Goal: Task Accomplishment & Management: Use online tool/utility

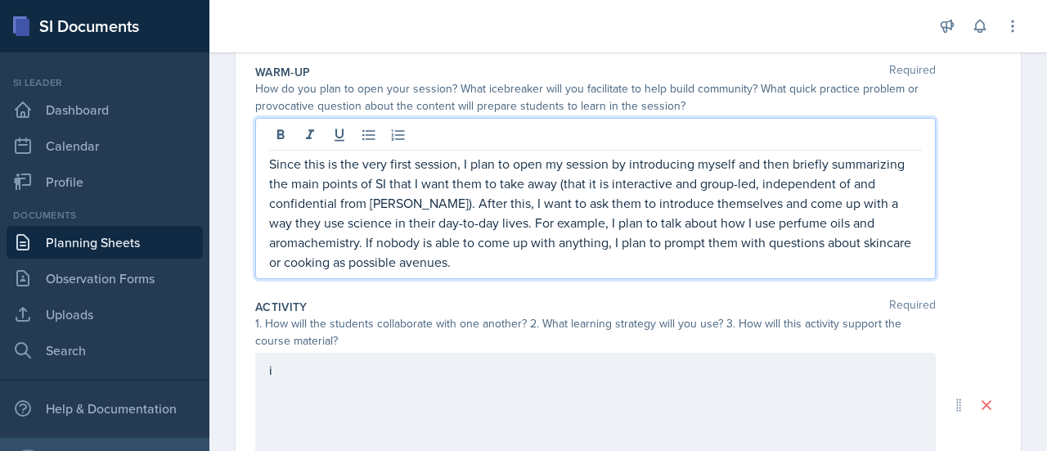
click at [541, 213] on p "Since this is the very first session, I plan to open my session by introducing …" at bounding box center [595, 213] width 653 height 118
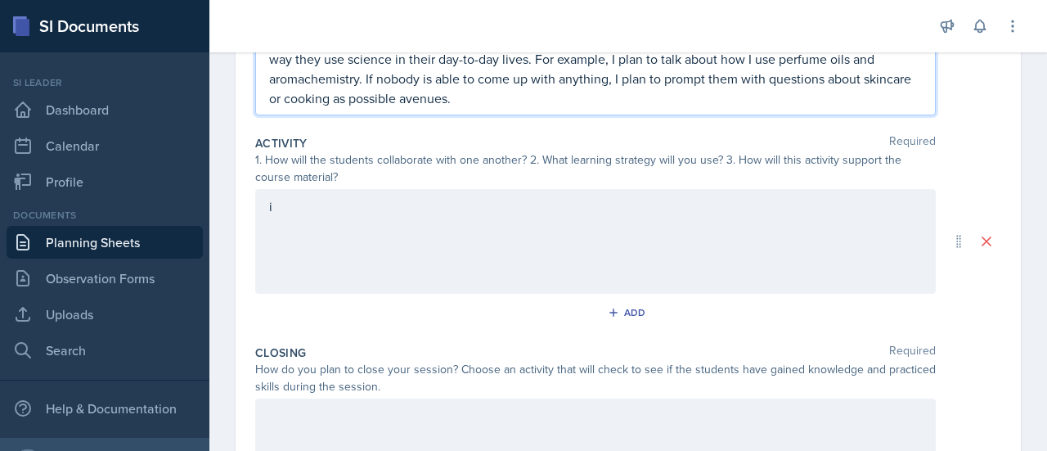
click at [541, 213] on div "i" at bounding box center [595, 241] width 680 height 105
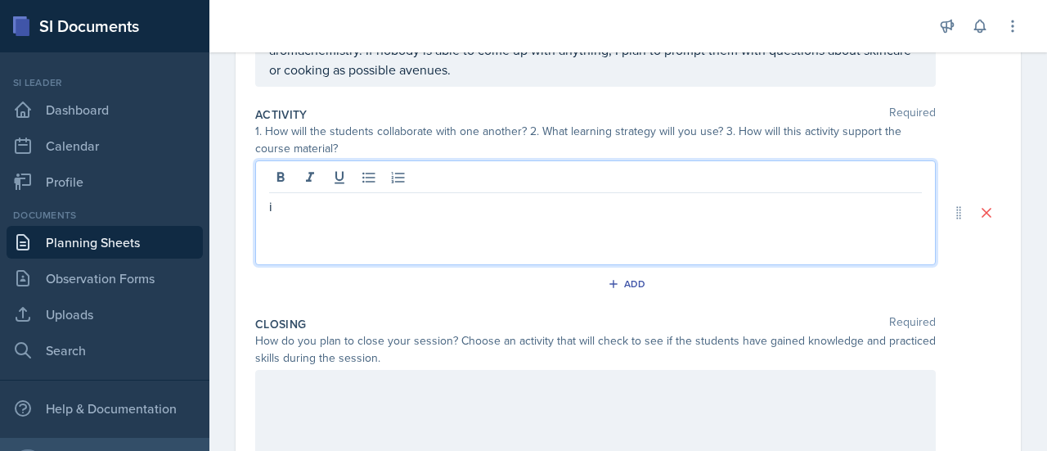
scroll to position [322, 0]
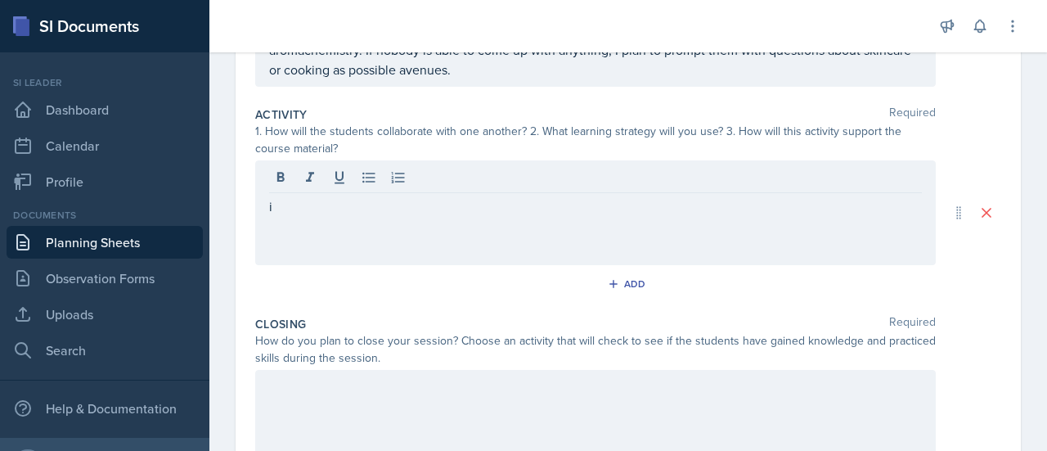
click at [541, 213] on div "i" at bounding box center [595, 212] width 680 height 105
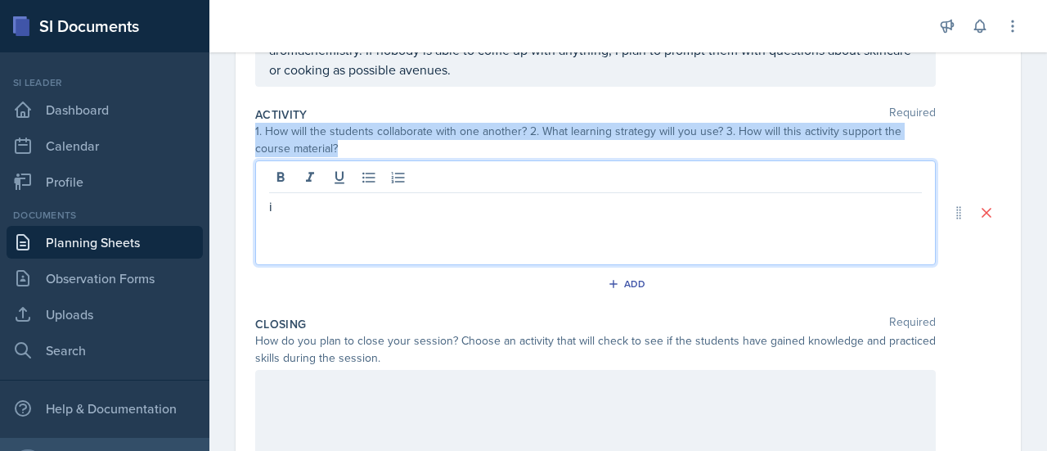
click at [541, 213] on div "i" at bounding box center [595, 212] width 680 height 105
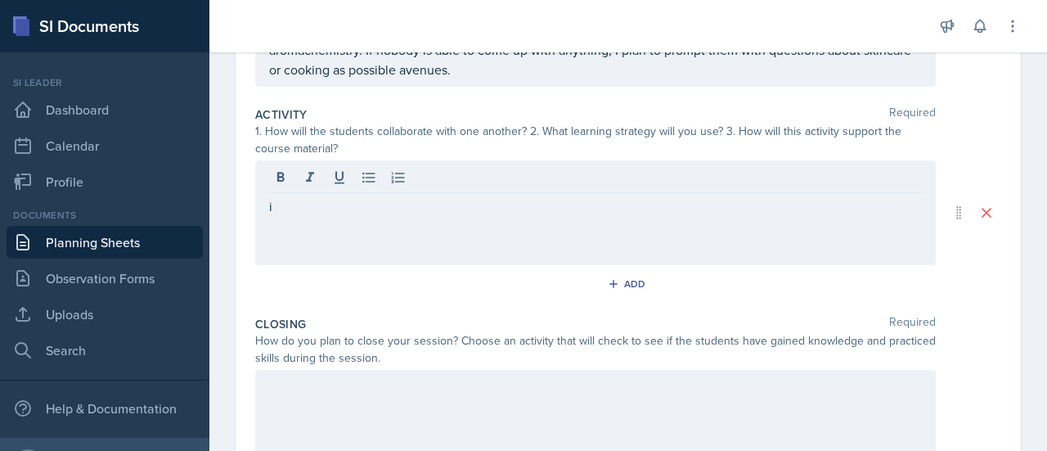
drag, startPoint x: 507, startPoint y: 218, endPoint x: 296, endPoint y: 191, distance: 212.8
click at [296, 191] on div "i" at bounding box center [595, 212] width 680 height 105
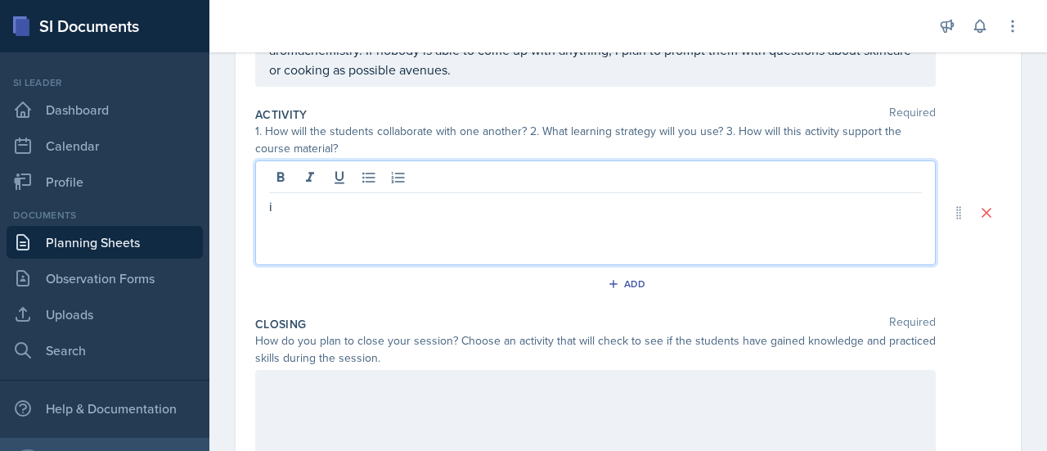
drag, startPoint x: 290, startPoint y: 197, endPoint x: 227, endPoint y: 205, distance: 63.5
click at [227, 205] on div "Date [DATE] [DATE] 27 28 29 30 31 1 2 3 4 5 6 7 8 9 10 11 12 13 14 15 16 17 18 …" at bounding box center [628, 218] width 838 height 824
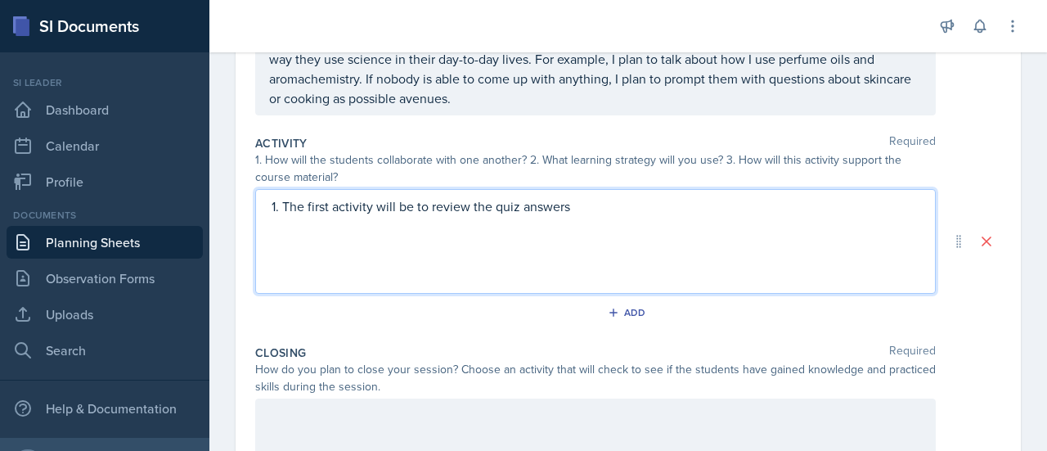
click at [494, 199] on p "The first activity will be to review the quiz answers" at bounding box center [602, 206] width 640 height 20
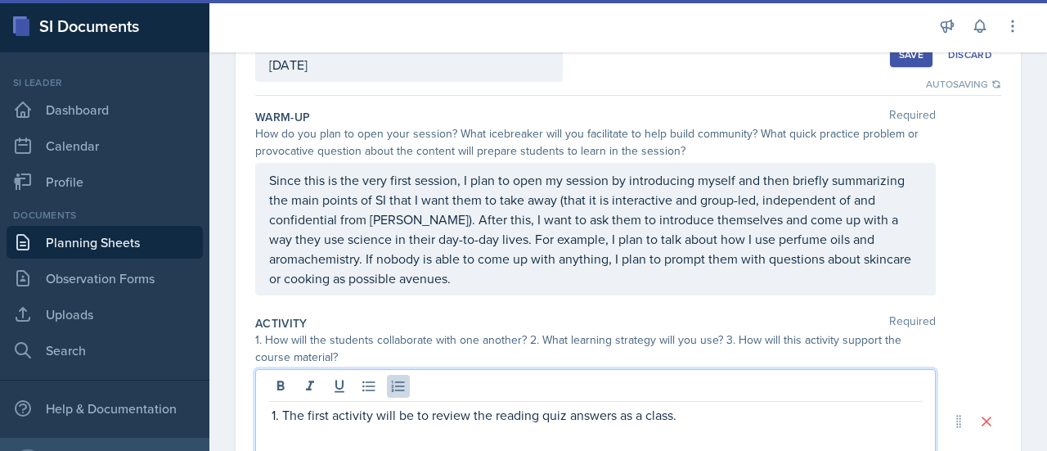
scroll to position [113, 0]
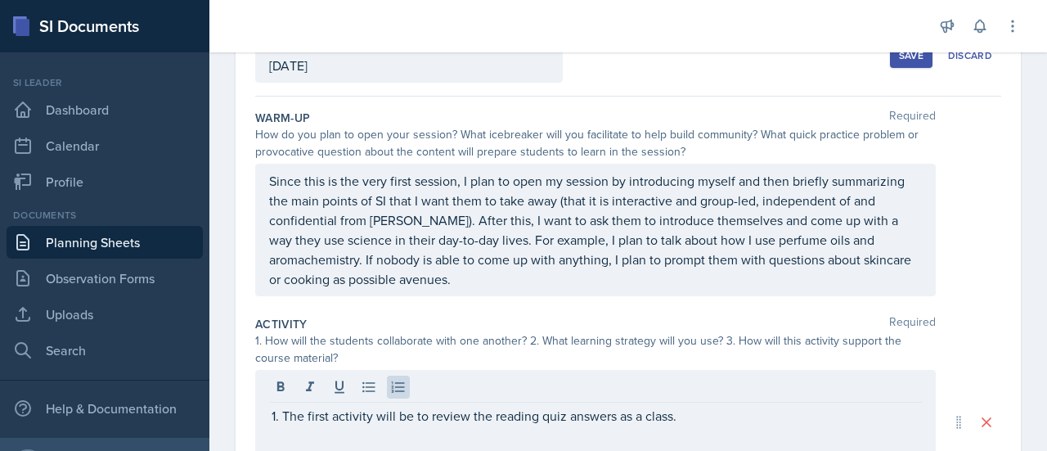
click at [563, 297] on div "Warm-Up Required How do you plan to open your session? What icebreaker will you…" at bounding box center [628, 206] width 746 height 206
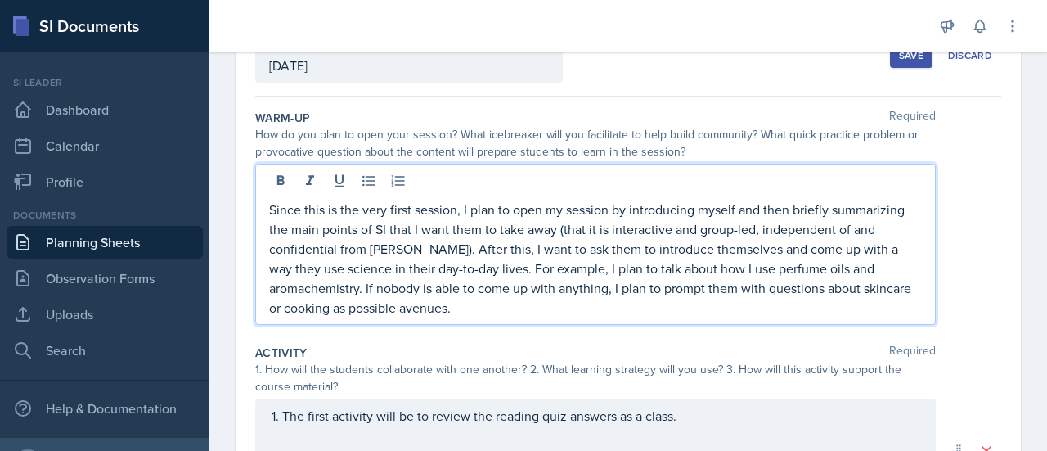
click at [556, 286] on p "Since this is the very first session, I plan to open my session by introducing …" at bounding box center [595, 259] width 653 height 118
click at [669, 253] on p "Since this is the very first session, I plan to open my session by introducing …" at bounding box center [595, 259] width 653 height 118
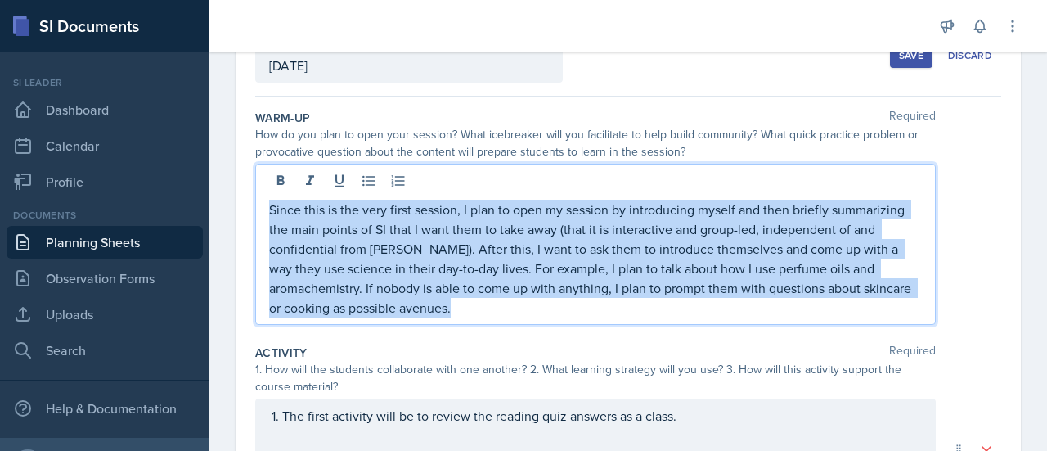
click at [669, 253] on p "Since this is the very first session, I plan to open my session by introducing …" at bounding box center [595, 259] width 653 height 118
click at [577, 251] on p "Since this is the very first session, I plan to open my session by introducing …" at bounding box center [595, 259] width 653 height 118
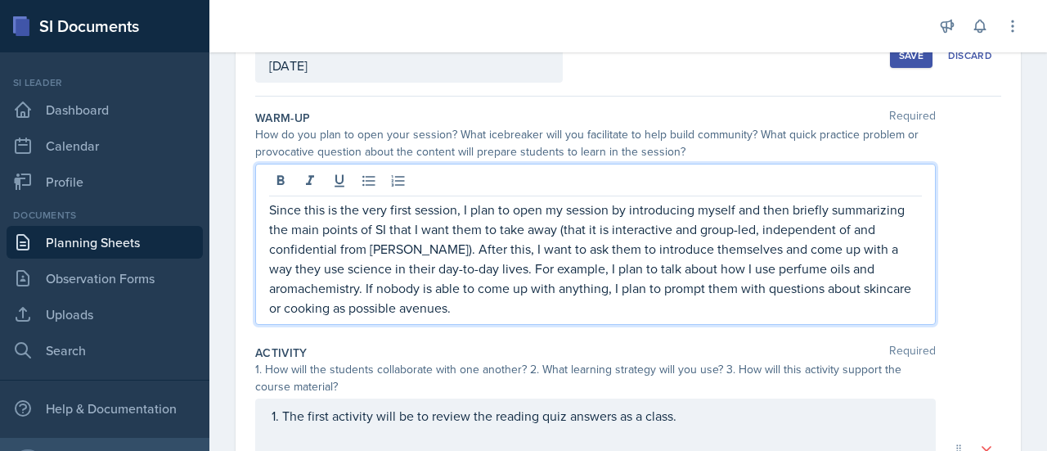
click at [612, 249] on p "Since this is the very first session, I plan to open my session by introducing …" at bounding box center [595, 259] width 653 height 118
click at [629, 251] on p "Since this is the very first session, I plan to open my session by introducing …" at bounding box center [595, 259] width 653 height 118
click at [601, 252] on p "Since this is the very first session, I plan to open my session by introducing …" at bounding box center [595, 259] width 653 height 118
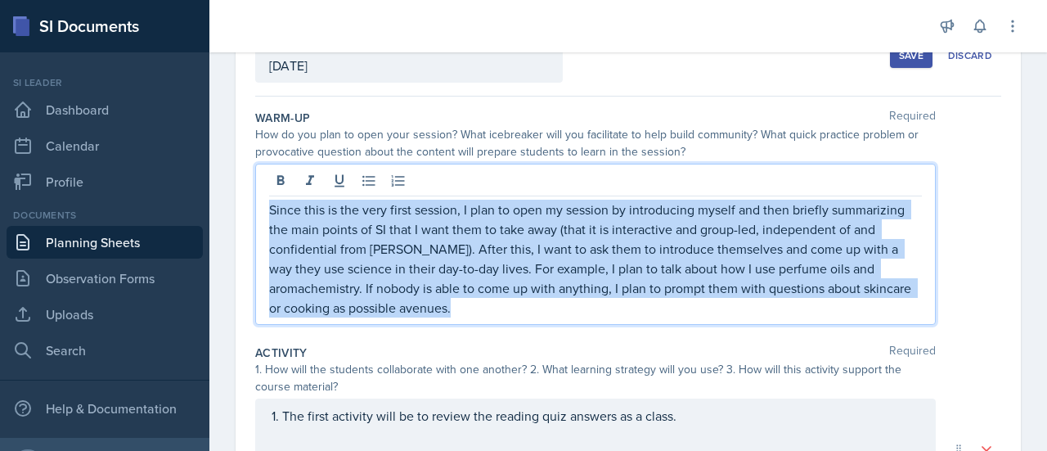
click at [601, 252] on p "Since this is the very first session, I plan to open my session by introducing …" at bounding box center [595, 259] width 653 height 118
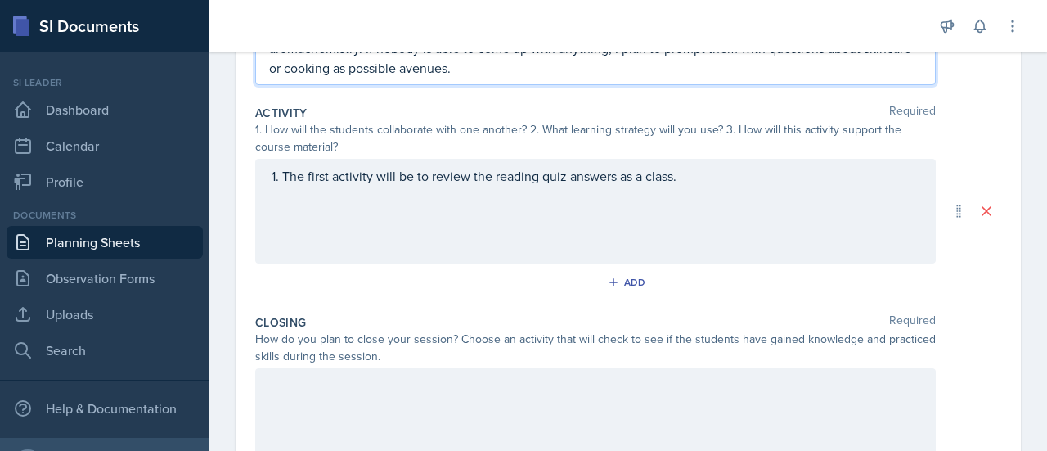
scroll to position [353, 0]
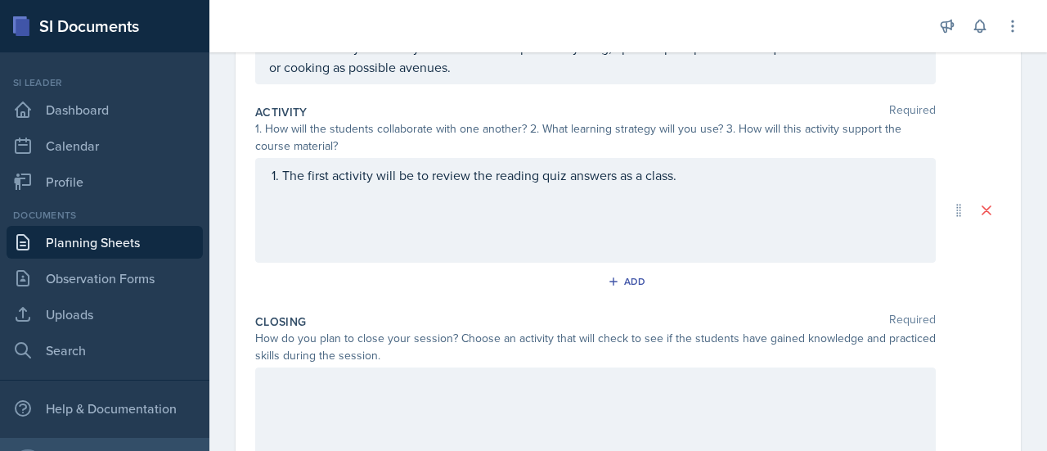
click at [716, 220] on div "The first activity will be to review the reading quiz answers as a class." at bounding box center [595, 210] width 680 height 105
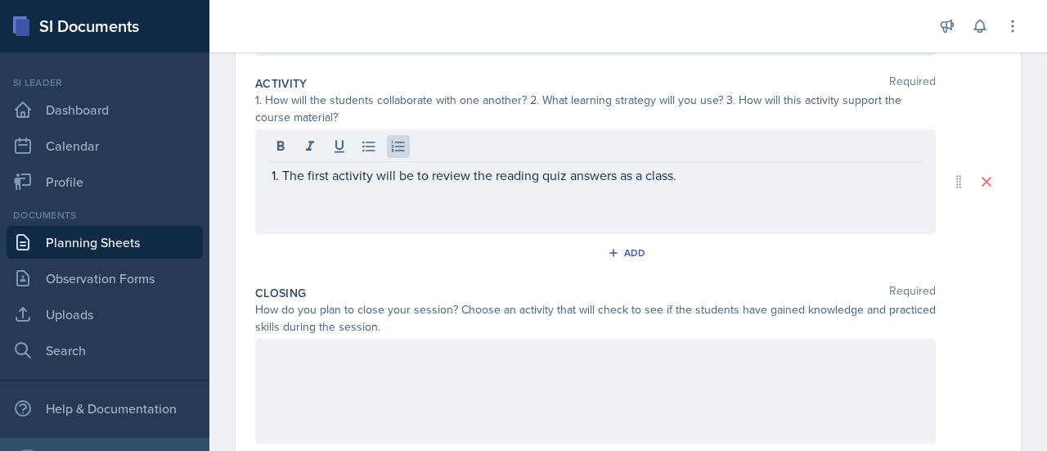
click at [730, 196] on div "The first activity will be to review the reading quiz answers as a class." at bounding box center [595, 181] width 680 height 105
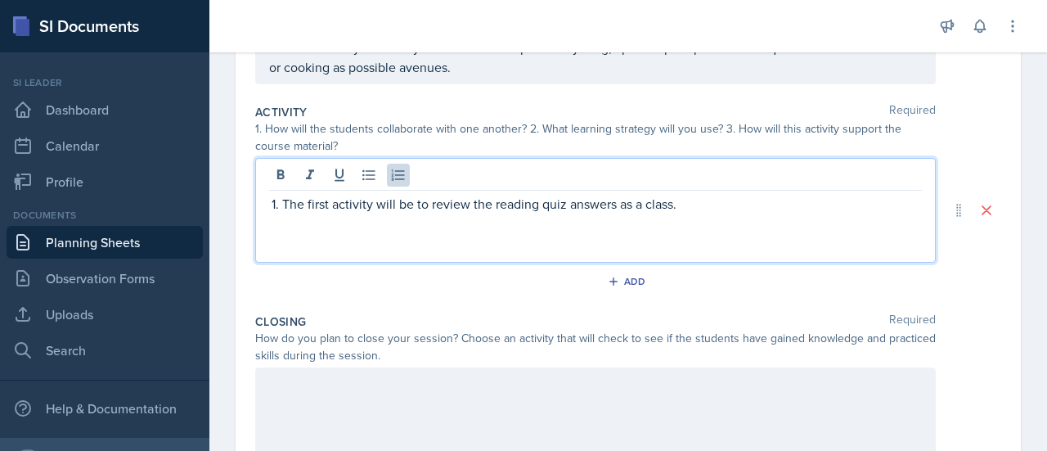
scroll to position [327, 0]
click at [730, 196] on p "The first activity will be to review the reading quiz answers as a class." at bounding box center [602, 201] width 640 height 20
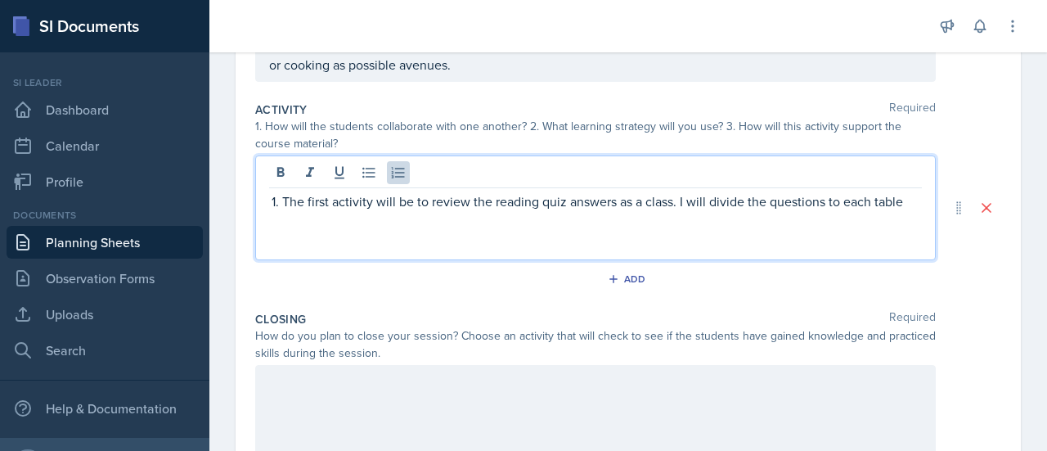
click at [834, 195] on p "The first activity will be to review the reading quiz answers as a class. I wil…" at bounding box center [602, 201] width 640 height 20
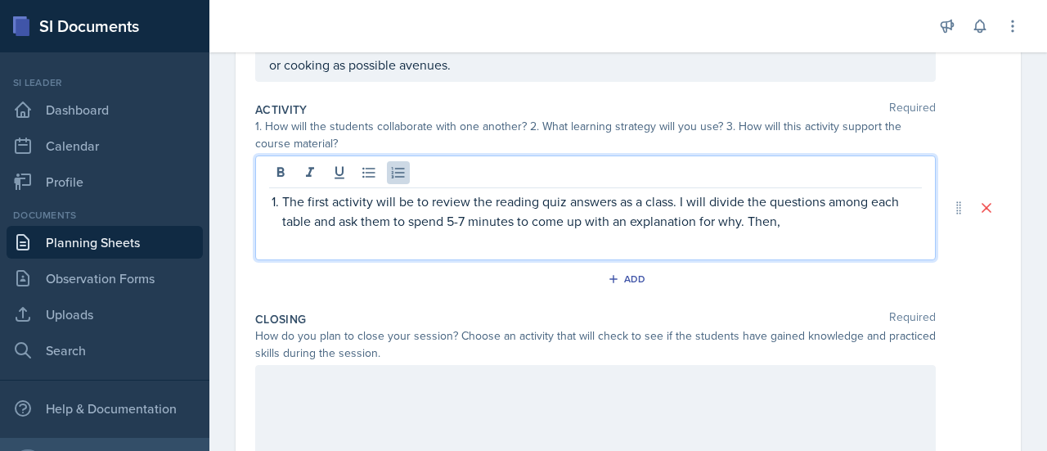
click at [825, 226] on p "The first activity will be to review the reading quiz answers as a class. I wil…" at bounding box center [602, 210] width 640 height 39
click at [557, 245] on p "The first activity will be to review the reading quiz answers as a class. I wil…" at bounding box center [602, 220] width 640 height 59
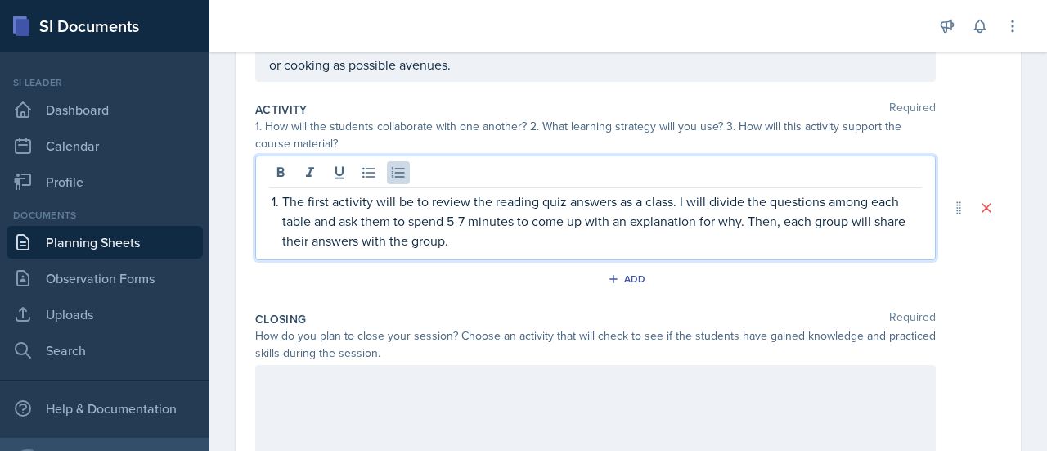
click at [557, 245] on p "The first activity will be to review the reading quiz answers as a class. I wil…" at bounding box center [602, 220] width 640 height 59
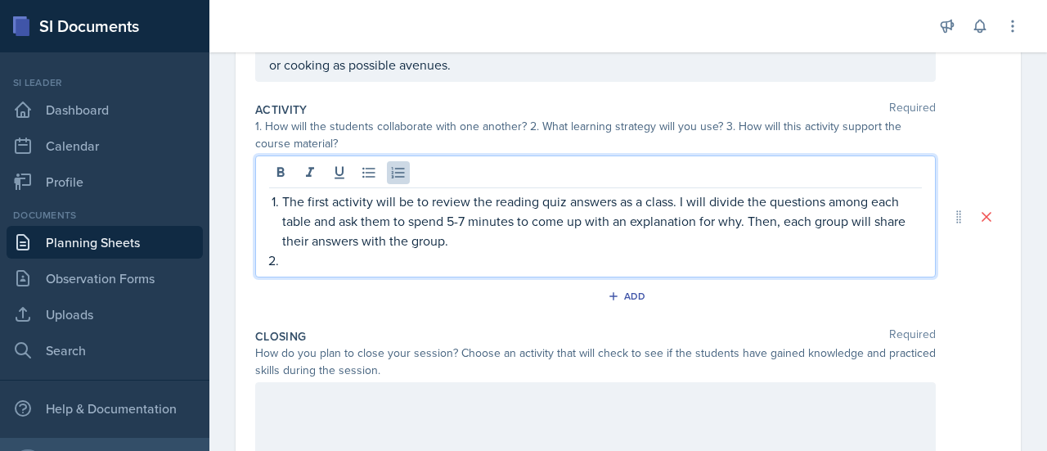
click at [557, 245] on p "The first activity will be to review the reading quiz answers as a class. I wil…" at bounding box center [602, 220] width 640 height 59
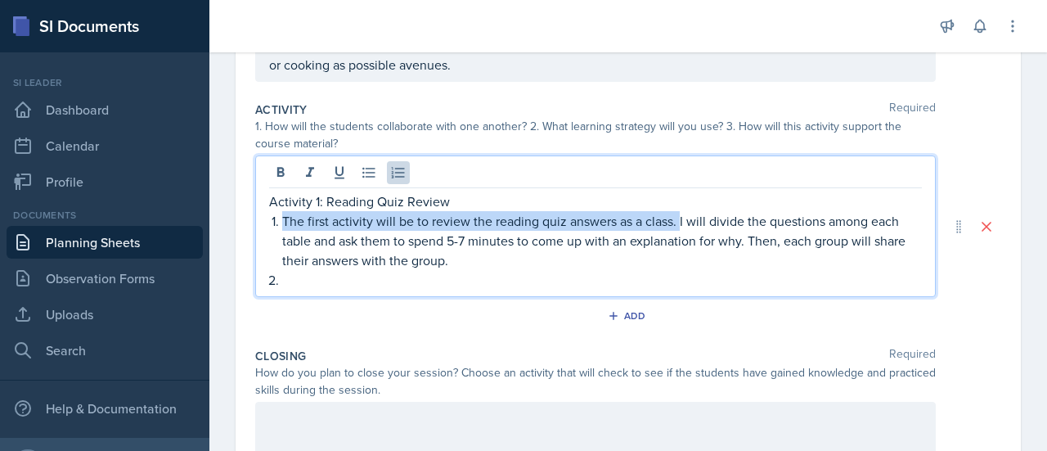
drag, startPoint x: 679, startPoint y: 218, endPoint x: 281, endPoint y: 223, distance: 397.5
click at [282, 223] on p "The first activity will be to review the reading quiz answers as a class. I wil…" at bounding box center [602, 240] width 640 height 59
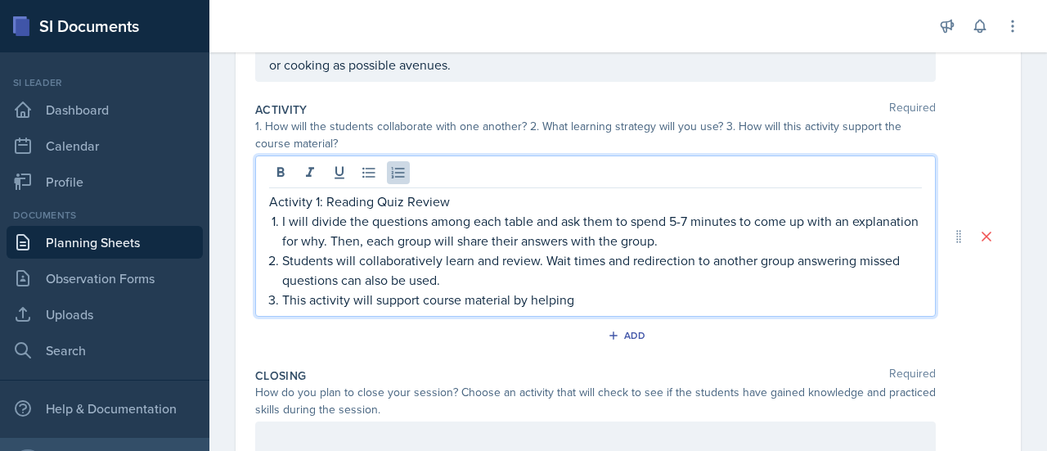
click at [596, 303] on p "This activity will support course material by helping" at bounding box center [602, 300] width 640 height 20
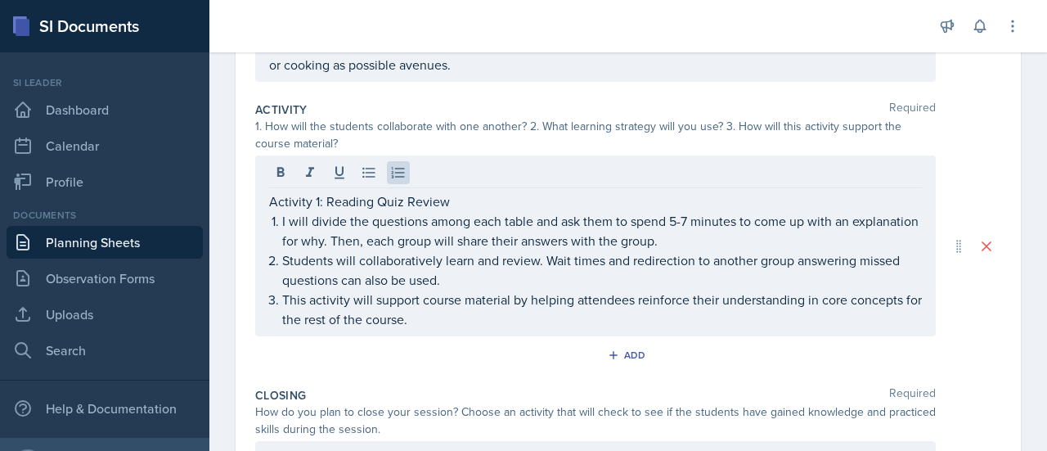
click at [910, 290] on div "Activity 1: Reading Quiz Review I will divide the questions among each table an…" at bounding box center [595, 245] width 680 height 181
click at [910, 299] on div "Activity 1: Reading Quiz Review I will divide the questions among each table an…" at bounding box center [595, 245] width 680 height 181
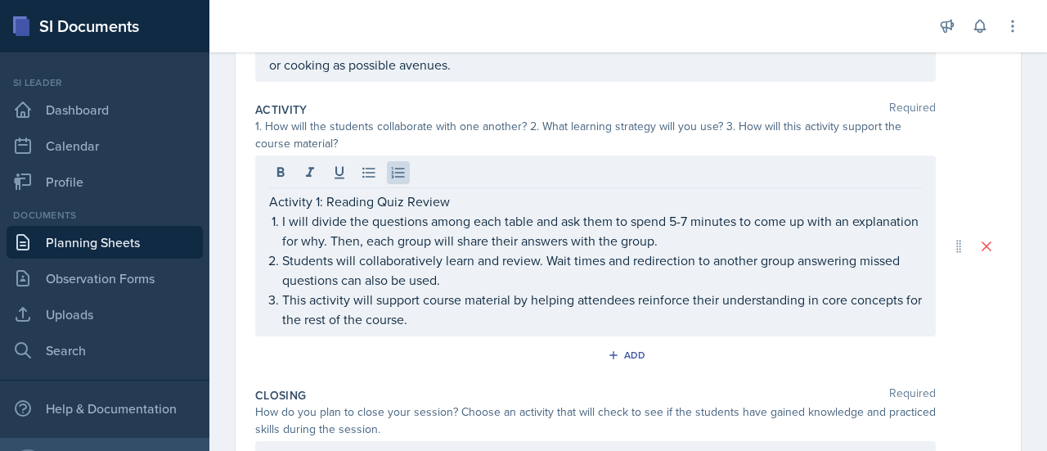
click at [914, 294] on div "Activity 1: Reading Quiz Review I will divide the questions among each table an…" at bounding box center [595, 245] width 680 height 181
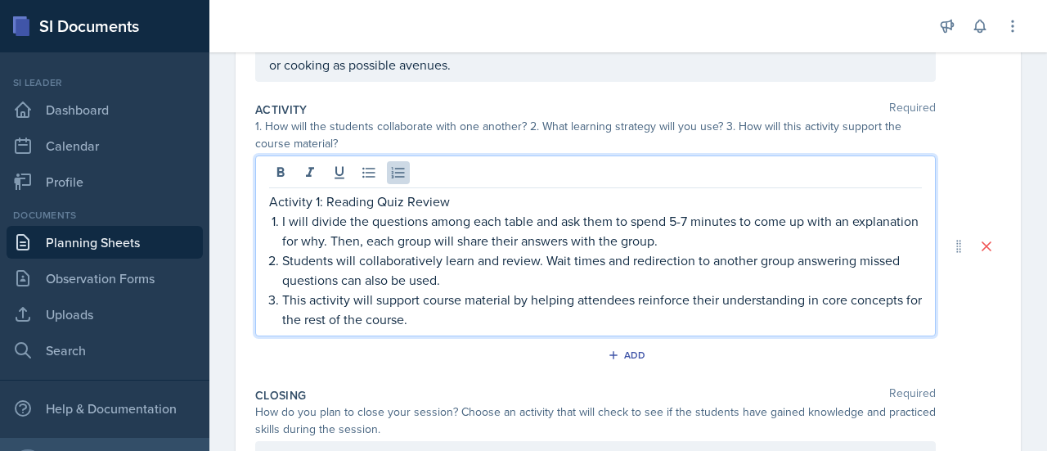
click at [898, 299] on p "This activity will support course material by helping attendees reinforce their…" at bounding box center [602, 309] width 640 height 39
click at [745, 321] on p "This activity will support course material by helping attendees reinforce their…" at bounding box center [602, 309] width 640 height 39
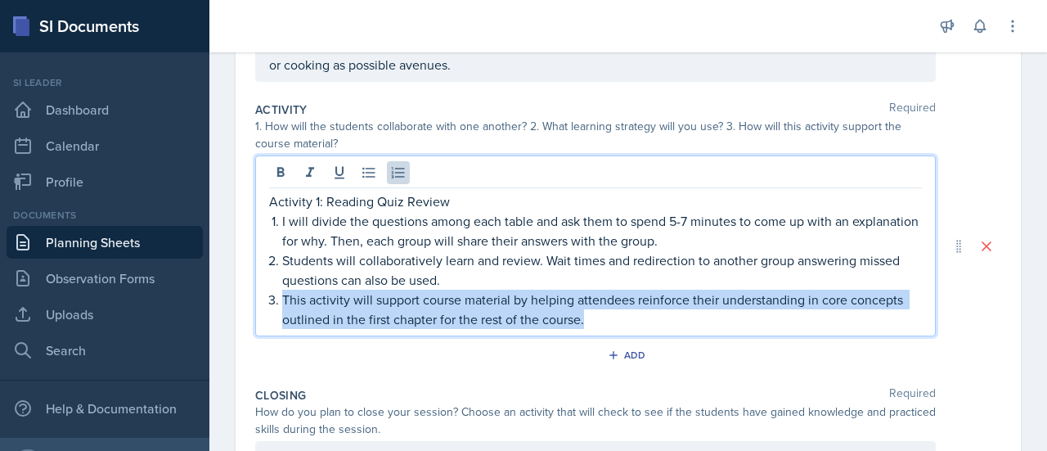
click at [745, 321] on p "This activity will support course material by helping attendees reinforce their…" at bounding box center [602, 309] width 640 height 39
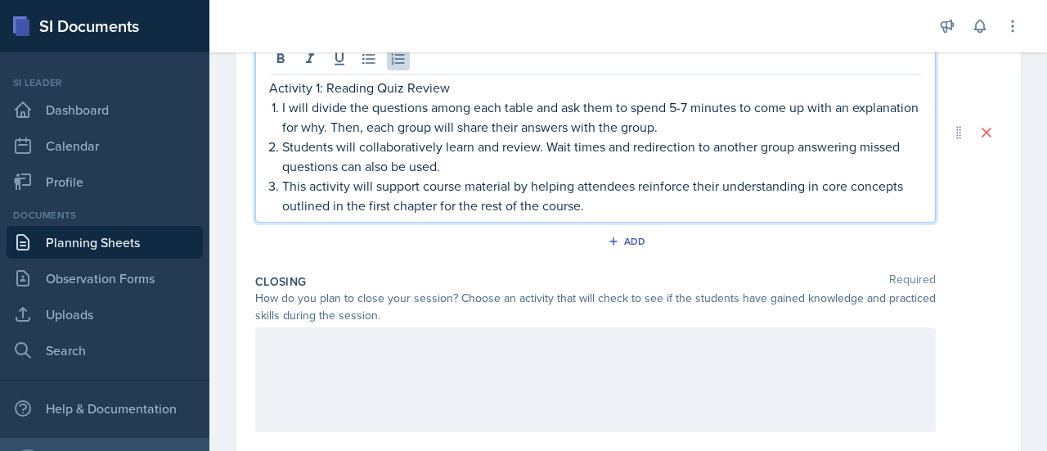
scroll to position [457, 0]
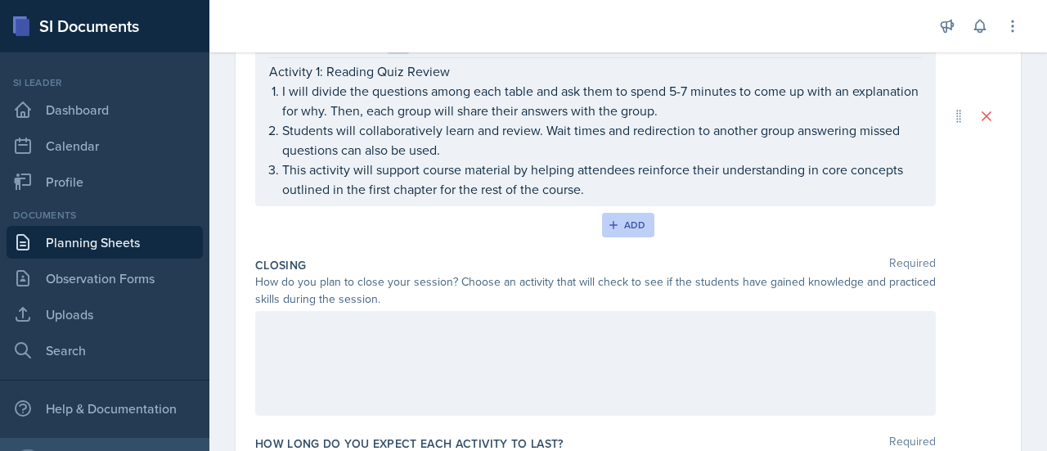
click at [611, 231] on button "Add" at bounding box center [628, 225] width 53 height 25
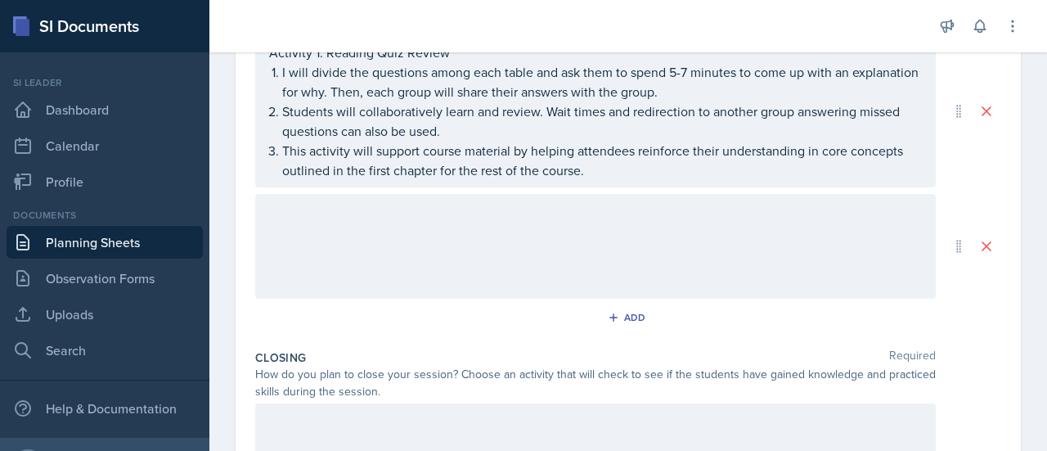
click at [440, 267] on div at bounding box center [595, 246] width 680 height 105
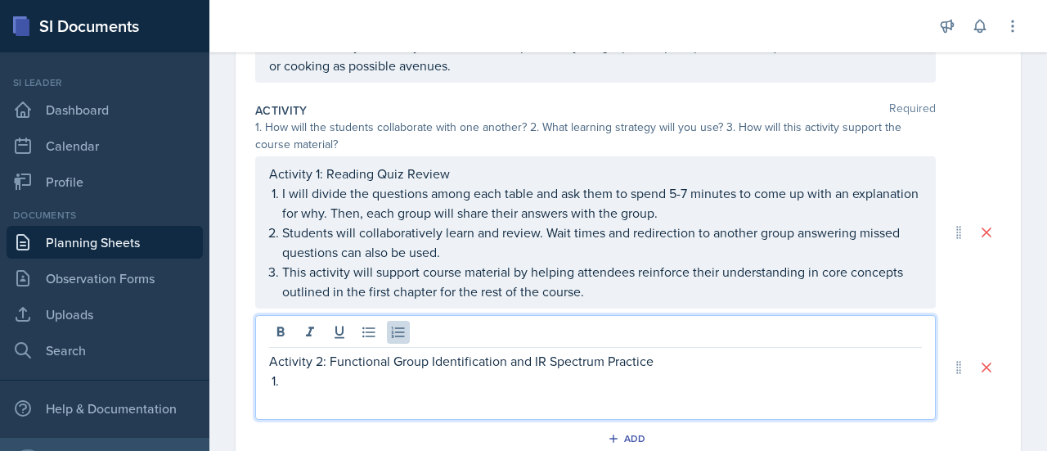
scroll to position [326, 0]
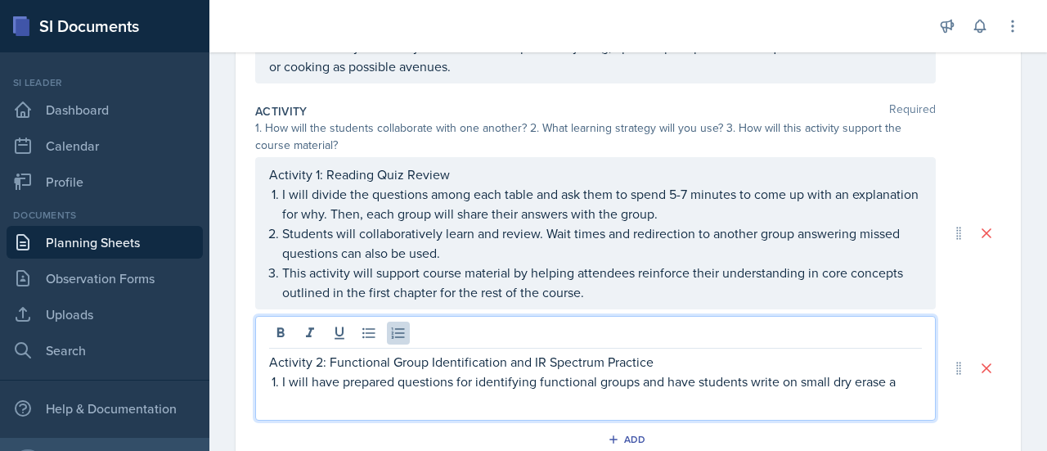
click at [723, 375] on p "I will have prepared questions for identifying functional groups and have stude…" at bounding box center [602, 381] width 640 height 20
